Goal: Information Seeking & Learning: Check status

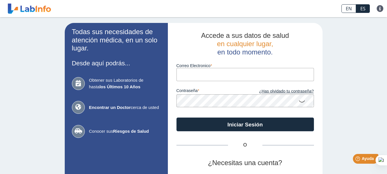
click at [254, 72] on input "Correo Electronico" at bounding box center [244, 74] width 137 height 13
type input "[EMAIL_ADDRESS][DOMAIN_NAME]"
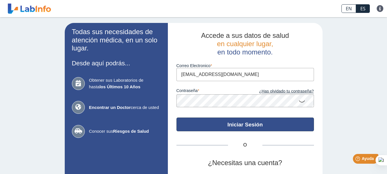
click at [238, 126] on button "Iniciar Sesión" at bounding box center [244, 124] width 137 height 14
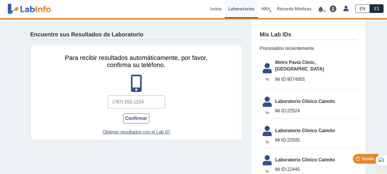
click at [157, 100] on input "text" at bounding box center [136, 101] width 57 height 13
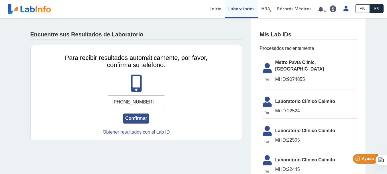
type input "[PHONE_NUMBER]"
click at [136, 121] on button "Confirmar" at bounding box center [136, 118] width 26 height 10
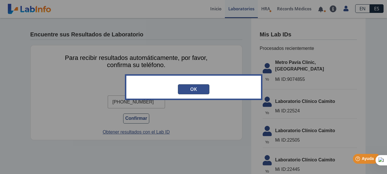
click at [197, 89] on button "OK" at bounding box center [193, 89] width 31 height 10
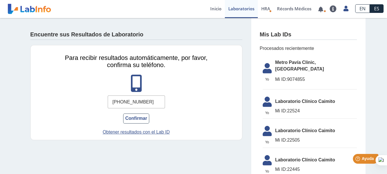
click at [285, 65] on span "Metro Pavía Clinic, [GEOGRAPHIC_DATA]" at bounding box center [316, 66] width 82 height 14
click at [309, 60] on span "Metro Pavía Clinic, [GEOGRAPHIC_DATA]" at bounding box center [316, 66] width 82 height 14
click at [290, 76] on span "Mi ID: 9074855" at bounding box center [316, 79] width 82 height 7
click at [124, 118] on button "Confirmar" at bounding box center [136, 118] width 26 height 10
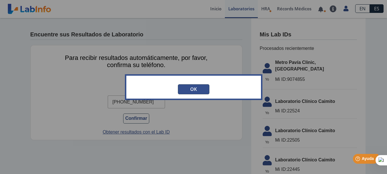
click at [205, 86] on button "OK" at bounding box center [193, 89] width 31 height 10
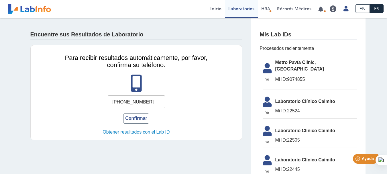
click at [132, 132] on link "Obtener resultados con el Lab ID" at bounding box center [136, 131] width 157 height 7
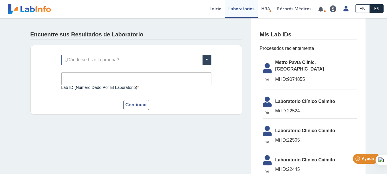
click at [209, 62] on div "¿Dónde se hizo la prueba? Lab ID (número dado por el laboratorio) Este campo es…" at bounding box center [136, 80] width 212 height 70
click at [207, 56] on span at bounding box center [206, 60] width 9 height 10
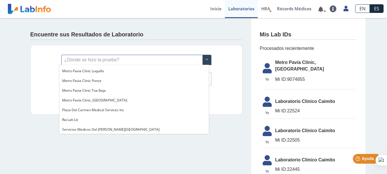
scroll to position [458, 0]
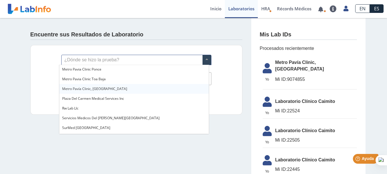
click at [136, 88] on div "Metro Pavía Clinic, [GEOGRAPHIC_DATA]" at bounding box center [133, 89] width 149 height 10
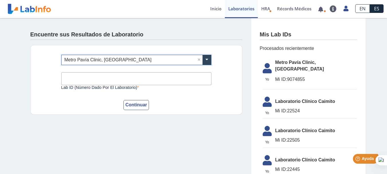
click at [140, 78] on input "Lab ID (número dado por el laboratorio)" at bounding box center [136, 78] width 150 height 13
type input "9092424"
click at [132, 104] on button "Continuar" at bounding box center [136, 105] width 26 height 10
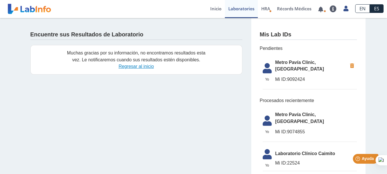
click at [139, 66] on link "Regresar al inicio" at bounding box center [135, 66] width 35 height 5
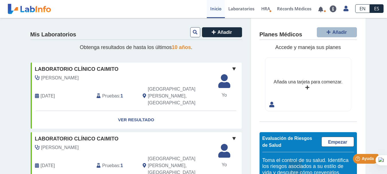
drag, startPoint x: 0, startPoint y: 0, endPoint x: 189, endPoint y: 74, distance: 203.1
click at [189, 74] on div "Laboratorio Clínico Caimito Paz, Rafael May 16, 2022 Pruebas : 1 San Juan, PR Y…" at bounding box center [136, 86] width 211 height 48
